Goal: Task Accomplishment & Management: Use online tool/utility

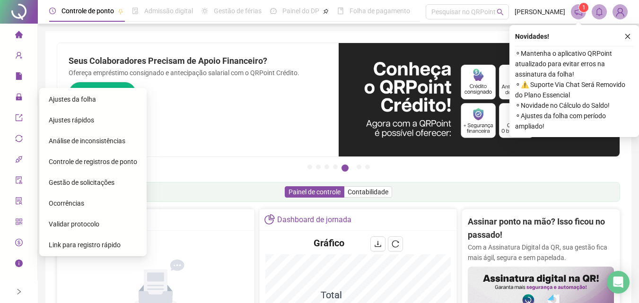
click at [103, 186] on span "Gestão de solicitações" at bounding box center [82, 183] width 66 height 8
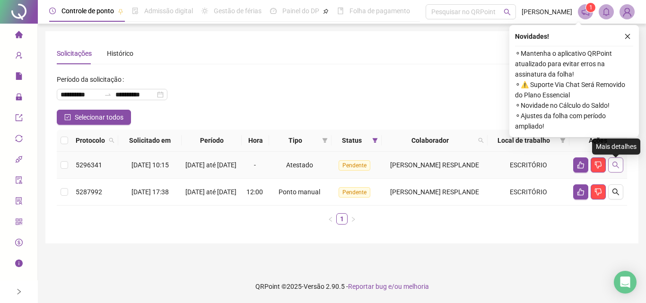
click at [612, 164] on button "button" at bounding box center [615, 164] width 15 height 15
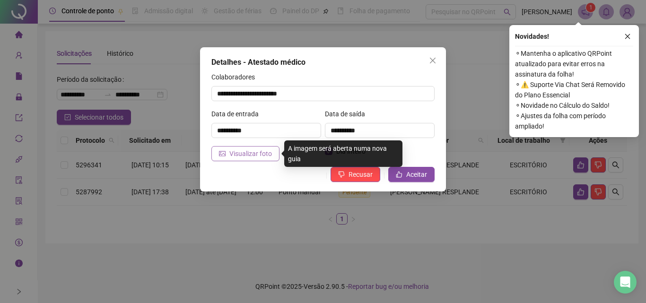
click at [248, 157] on span "Visualizar foto" at bounding box center [250, 153] width 43 height 10
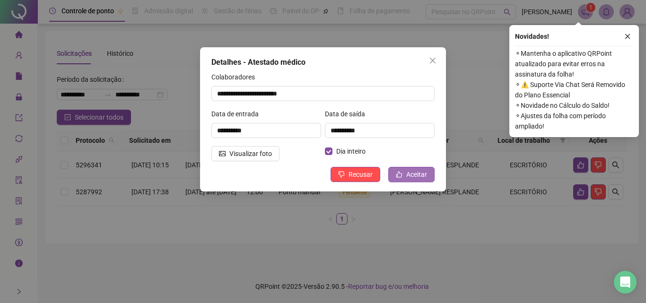
click at [410, 177] on span "Aceitar" at bounding box center [416, 174] width 21 height 10
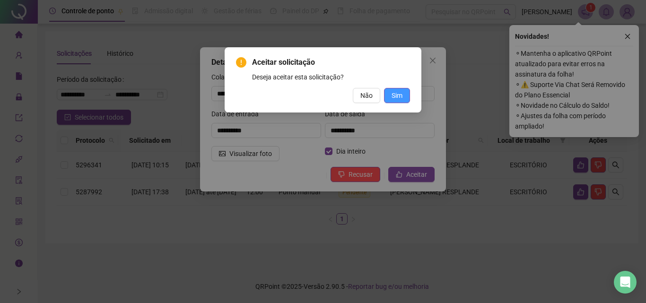
click at [401, 100] on button "Sim" at bounding box center [397, 95] width 26 height 15
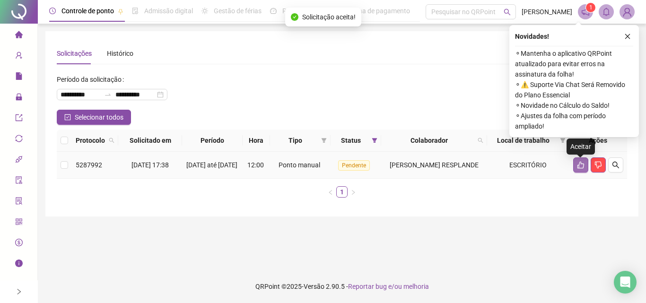
click at [575, 171] on button "button" at bounding box center [580, 164] width 15 height 15
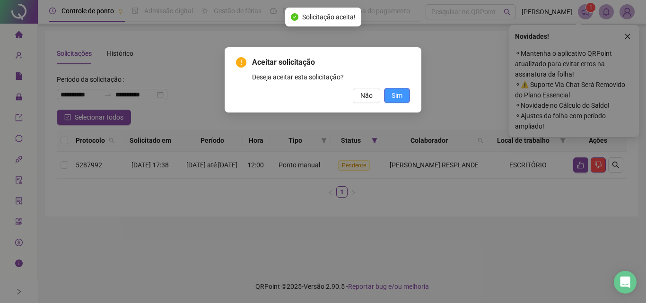
click at [406, 95] on button "Sim" at bounding box center [397, 95] width 26 height 15
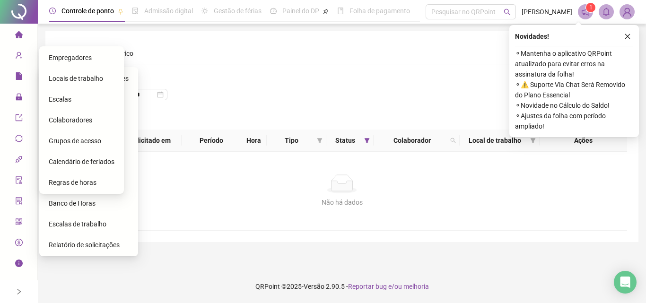
click at [101, 119] on div "Colaboradores" at bounding box center [82, 120] width 66 height 19
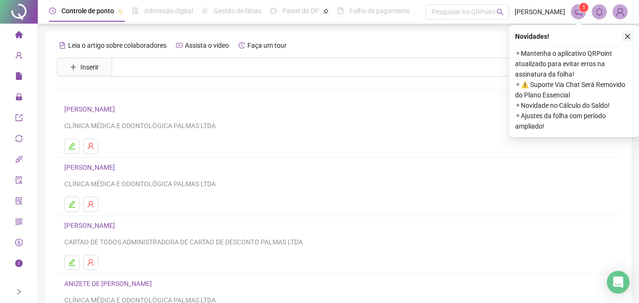
click at [627, 31] on button "button" at bounding box center [627, 36] width 11 height 11
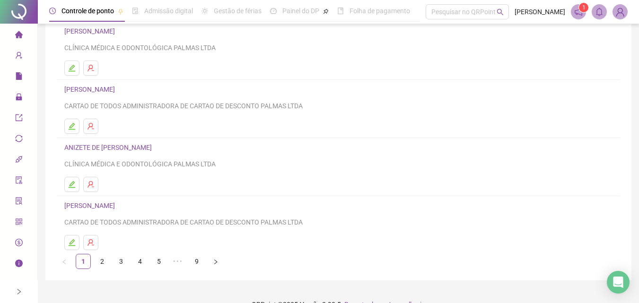
scroll to position [154, 0]
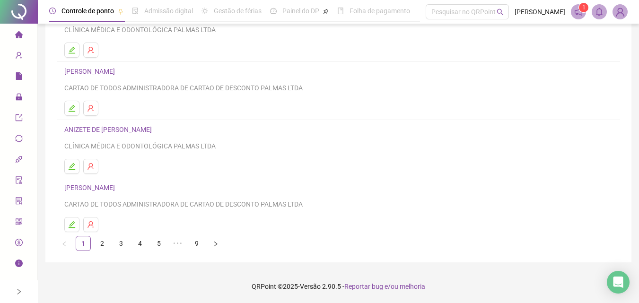
click at [118, 188] on link "[PERSON_NAME]" at bounding box center [90, 188] width 53 height 8
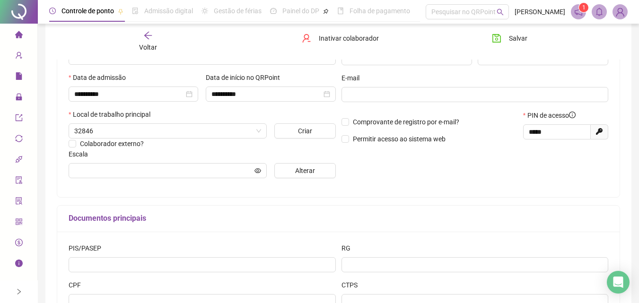
type input "******"
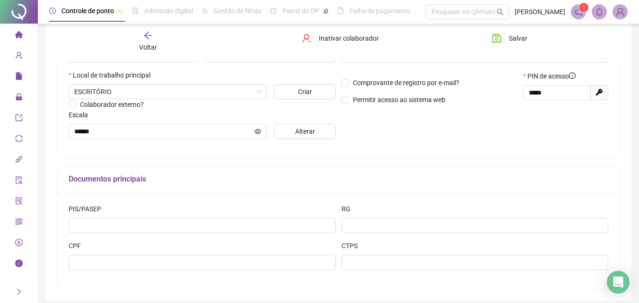
scroll to position [142, 0]
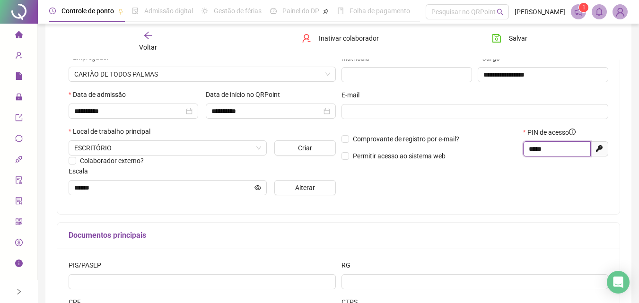
click at [543, 148] on input "*****" at bounding box center [556, 149] width 54 height 10
click at [21, 165] on span "api" at bounding box center [19, 160] width 8 height 19
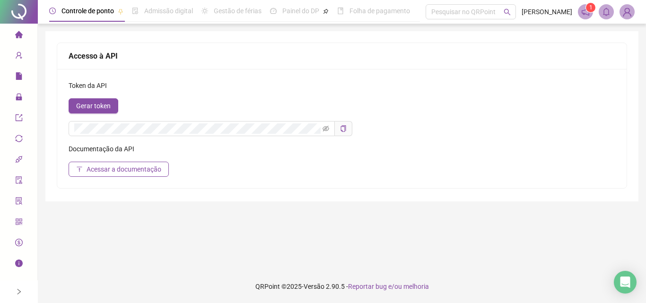
click at [19, 142] on span "sync" at bounding box center [19, 140] width 8 height 19
click at [19, 221] on icon "qrcode" at bounding box center [19, 222] width 8 height 8
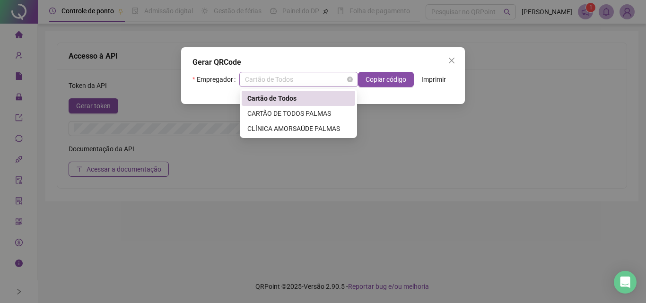
click at [339, 75] on span "Cartão de Todos" at bounding box center [298, 79] width 107 height 14
click at [320, 111] on div "CARTÃO DE TODOS PALMAS" at bounding box center [298, 113] width 102 height 10
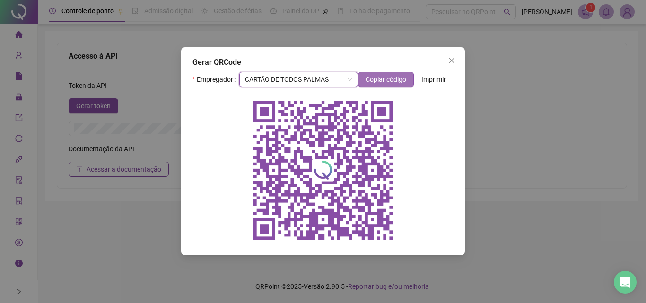
click at [392, 78] on span "Copiar código" at bounding box center [386, 79] width 41 height 10
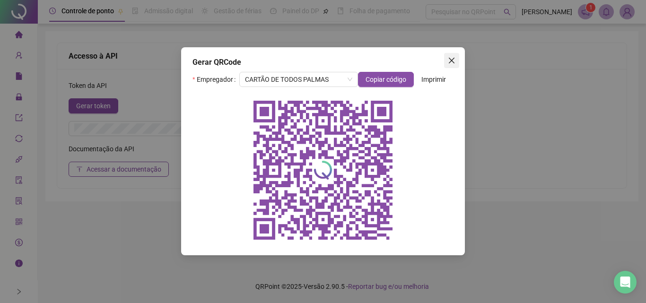
click at [451, 59] on icon "close" at bounding box center [452, 61] width 8 height 8
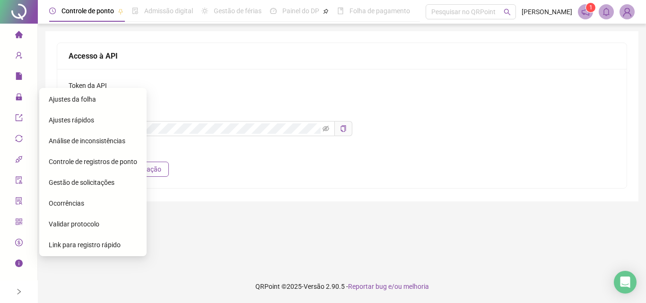
click at [79, 183] on span "Gestão de solicitações" at bounding box center [82, 183] width 66 height 8
